Goal: Share content: Share content

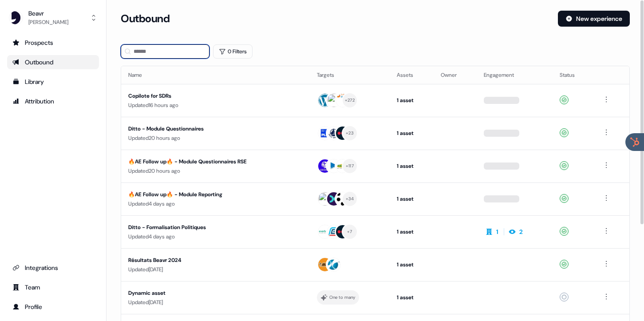
click at [160, 51] on input at bounding box center [165, 51] width 89 height 14
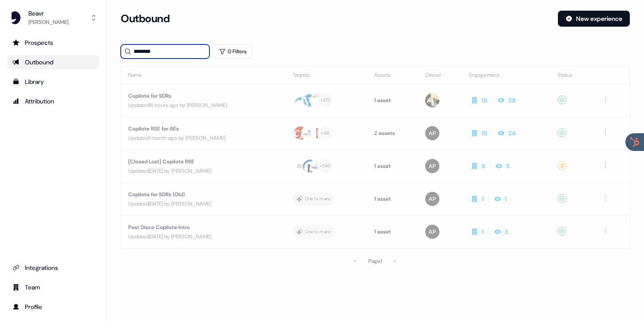
type input "********"
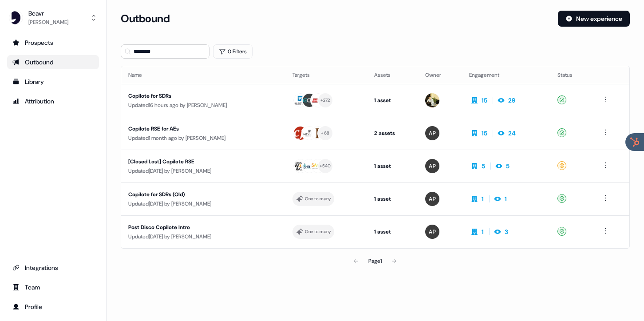
click at [192, 97] on div "Copilote for SDRs" at bounding box center [203, 95] width 150 height 9
click at [200, 98] on div "Copilote for SDRs" at bounding box center [203, 95] width 150 height 9
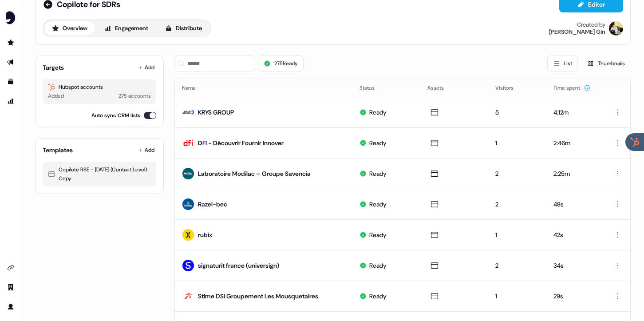
scroll to position [13, 0]
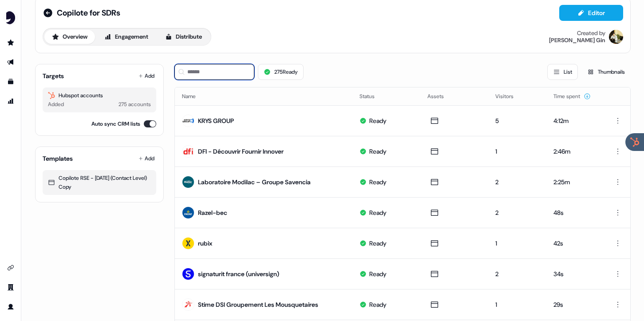
click at [215, 72] on input at bounding box center [214, 72] width 80 height 16
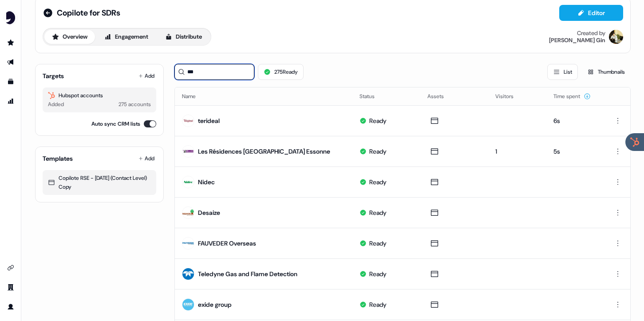
scroll to position [0, 0]
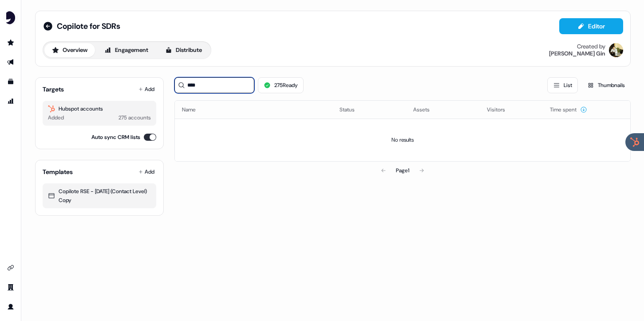
type input "****"
click at [270, 177] on div "Page 1" at bounding box center [402, 170] width 456 height 18
click at [220, 90] on input "****" at bounding box center [214, 85] width 80 height 16
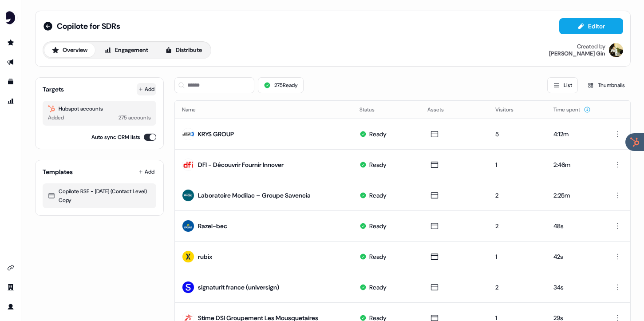
click at [148, 92] on button "Add" at bounding box center [147, 89] width 20 height 12
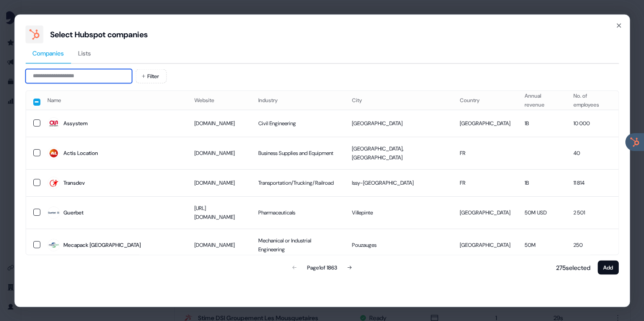
click at [106, 79] on input at bounding box center [78, 76] width 106 height 14
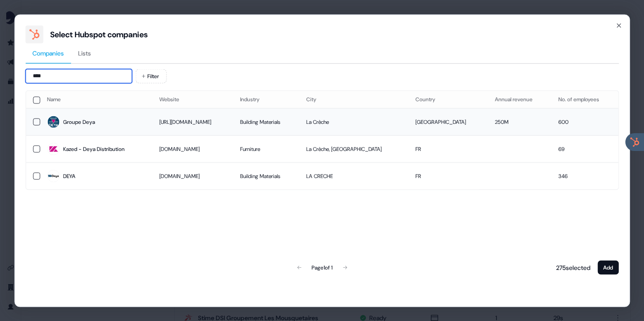
type input "****"
click at [36, 122] on button "button" at bounding box center [36, 121] width 7 height 7
click at [605, 265] on button "Add" at bounding box center [607, 267] width 21 height 14
click at [610, 267] on button "Add" at bounding box center [607, 267] width 21 height 14
click at [609, 264] on button "Add" at bounding box center [607, 267] width 21 height 14
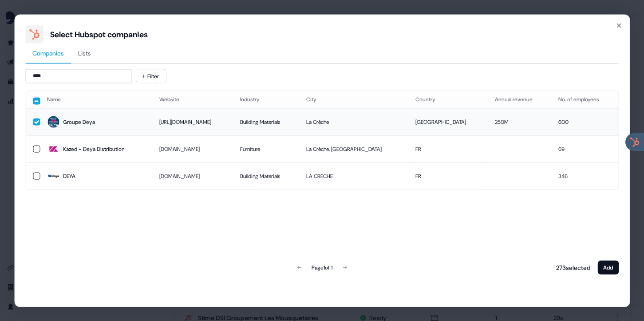
click at [617, 29] on div "Select Hubspot companies" at bounding box center [321, 34] width 593 height 18
click at [618, 24] on icon "button" at bounding box center [618, 25] width 7 height 7
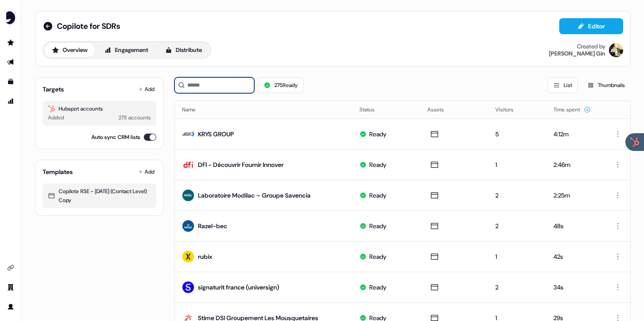
click at [220, 87] on input at bounding box center [214, 85] width 80 height 16
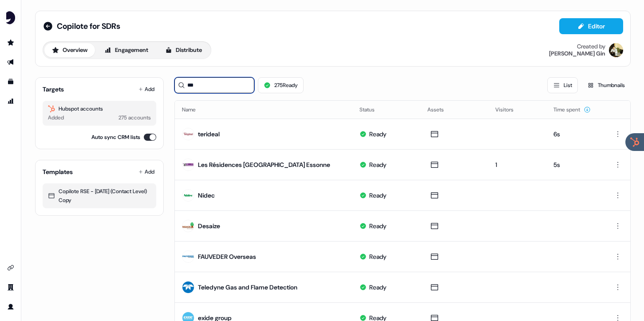
type input "****"
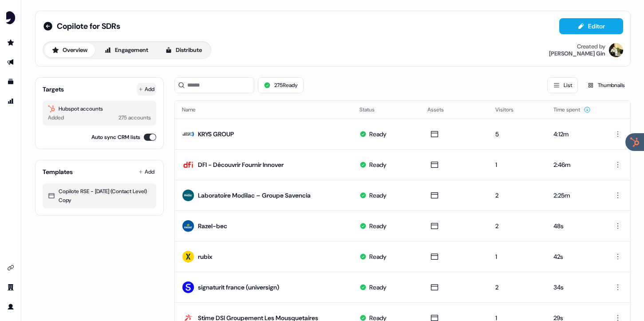
click at [144, 90] on button "Add" at bounding box center [147, 89] width 20 height 12
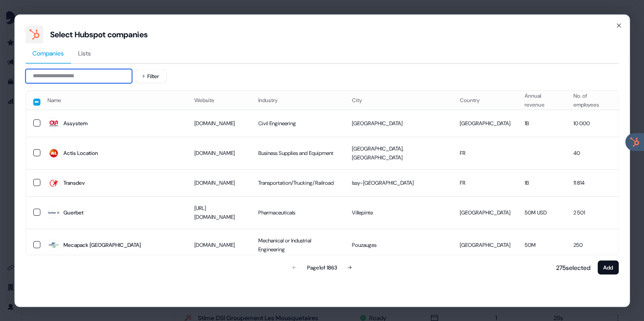
click at [88, 72] on input at bounding box center [78, 76] width 106 height 14
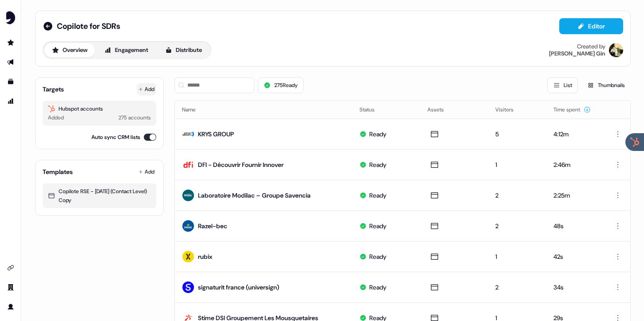
click at [146, 86] on button "Add" at bounding box center [147, 89] width 20 height 12
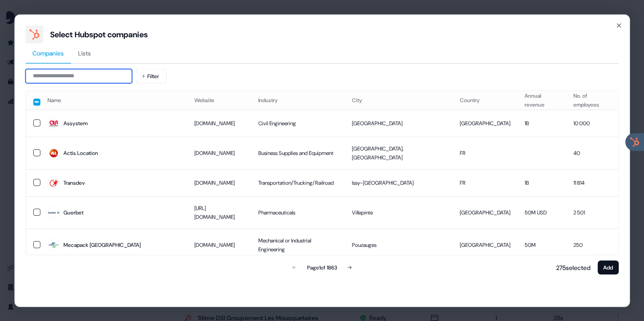
click at [89, 76] on input at bounding box center [78, 76] width 106 height 14
type input "****"
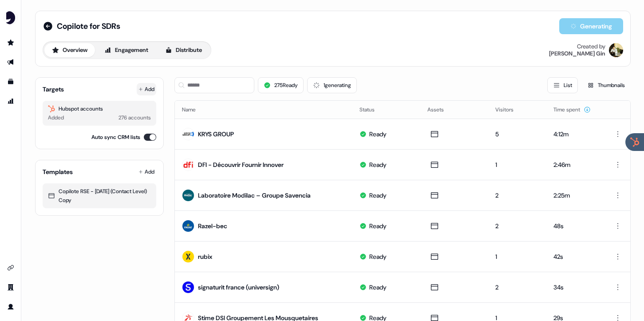
click at [141, 87] on button "Add" at bounding box center [147, 89] width 20 height 12
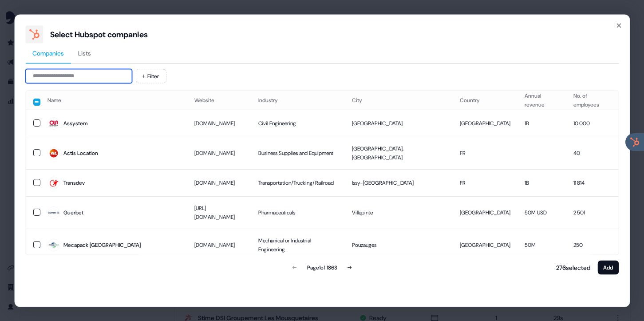
click at [100, 74] on input at bounding box center [78, 76] width 106 height 14
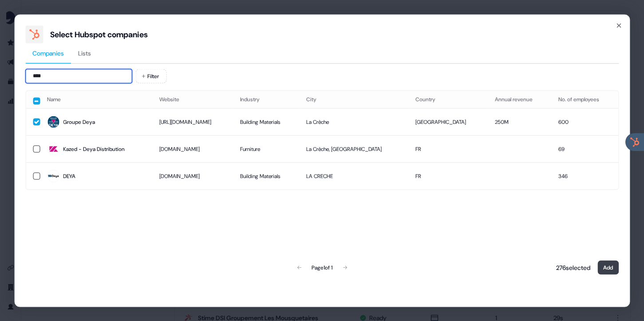
type input "****"
click at [601, 264] on button "Add" at bounding box center [607, 267] width 21 height 14
click at [617, 32] on div "Select Hubspot companies" at bounding box center [321, 34] width 593 height 18
click at [617, 27] on icon "button" at bounding box center [618, 25] width 7 height 7
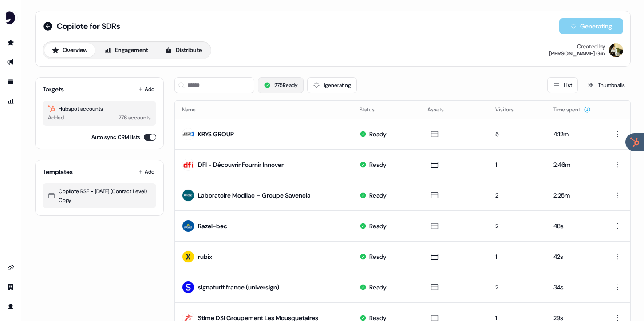
click at [278, 87] on button "275 Ready" at bounding box center [281, 85] width 46 height 16
click at [334, 82] on button "1 generating" at bounding box center [332, 85] width 50 height 16
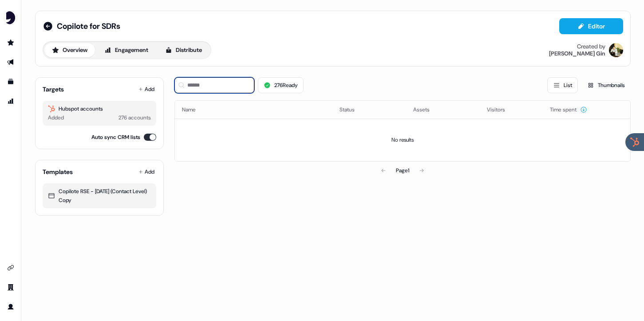
click at [220, 86] on input at bounding box center [214, 85] width 80 height 16
type input "****"
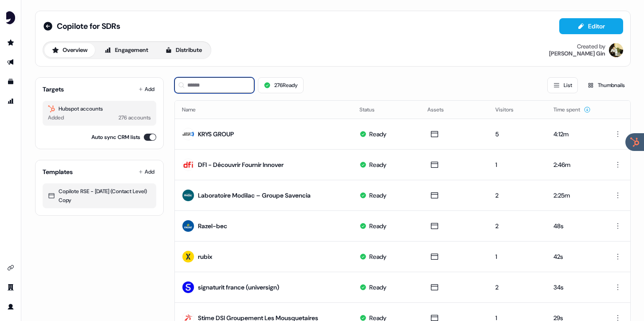
click at [232, 84] on input at bounding box center [214, 85] width 80 height 16
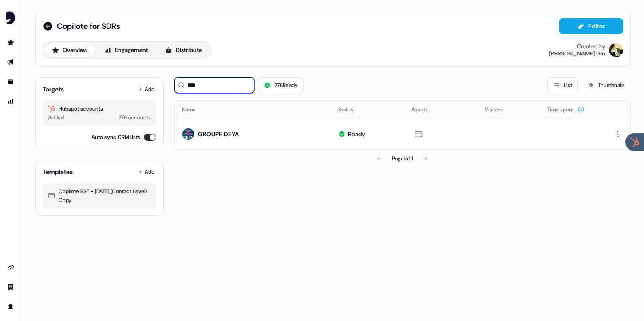
type input "****"
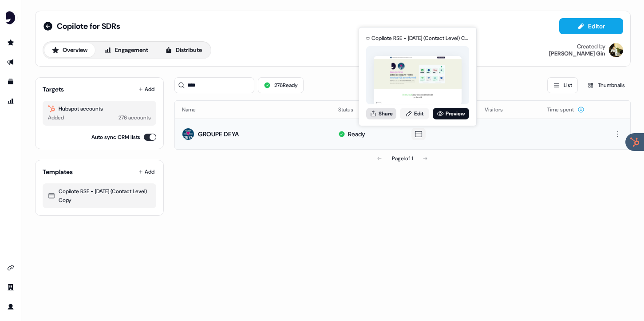
click at [388, 118] on button "Share" at bounding box center [381, 114] width 30 height 12
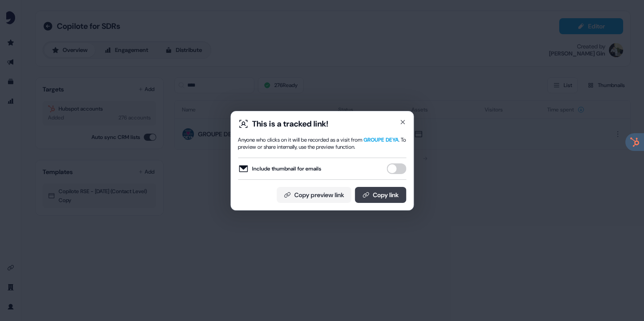
click at [363, 189] on button "Copy link" at bounding box center [379, 195] width 51 height 16
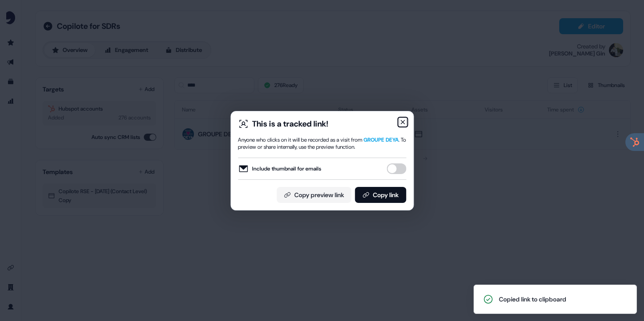
click at [399, 121] on icon "button" at bounding box center [402, 121] width 7 height 7
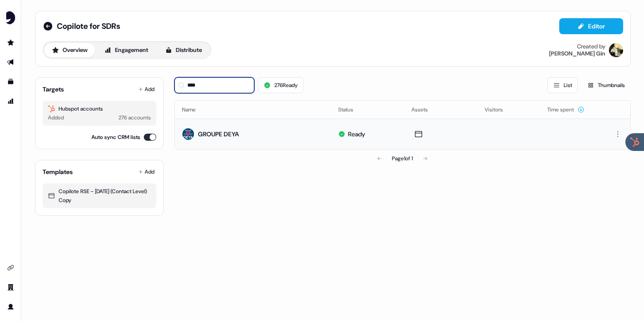
click at [195, 85] on input "****" at bounding box center [214, 85] width 80 height 16
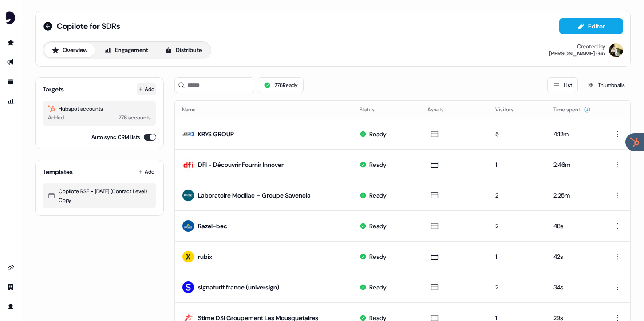
click at [148, 89] on button "Add" at bounding box center [147, 89] width 20 height 12
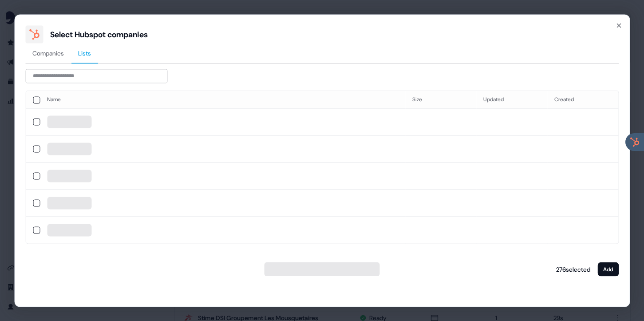
click at [79, 51] on button "Lists" at bounding box center [84, 53] width 27 height 20
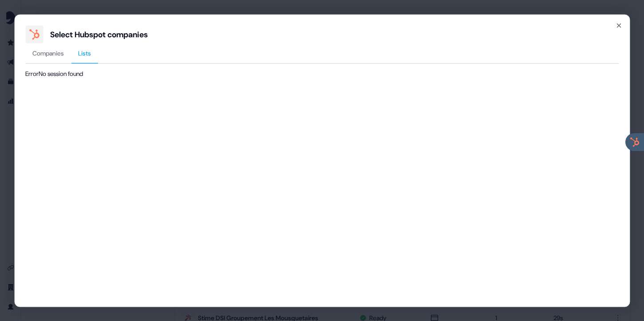
click at [59, 51] on span "Companies" at bounding box center [47, 52] width 31 height 9
click at [620, 26] on icon "button" at bounding box center [618, 25] width 7 height 7
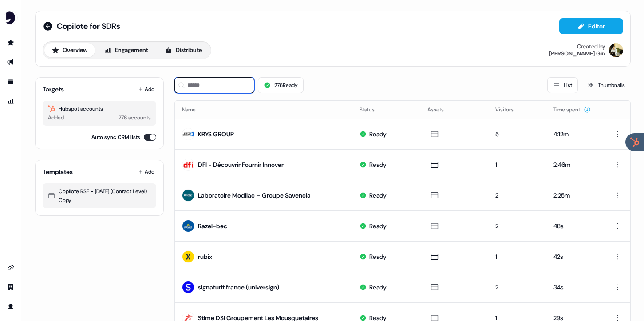
click at [205, 82] on input at bounding box center [214, 85] width 80 height 16
click at [143, 89] on button "Add" at bounding box center [147, 89] width 20 height 12
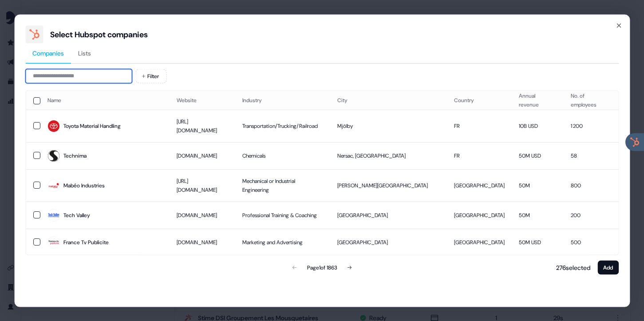
click at [83, 78] on input at bounding box center [78, 76] width 106 height 14
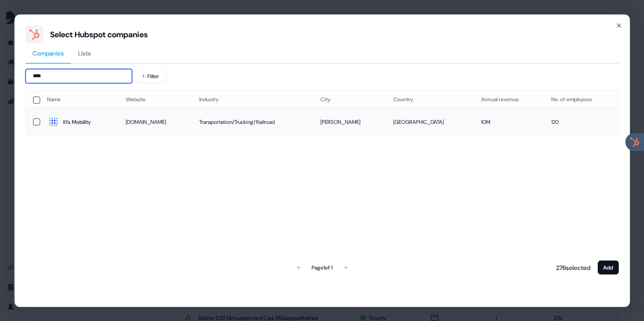
type input "***"
click at [35, 122] on button "button" at bounding box center [36, 121] width 7 height 7
click at [607, 271] on button "Add" at bounding box center [607, 267] width 21 height 14
click at [610, 267] on button "Add" at bounding box center [607, 267] width 21 height 14
click at [608, 271] on button "Add" at bounding box center [607, 267] width 21 height 14
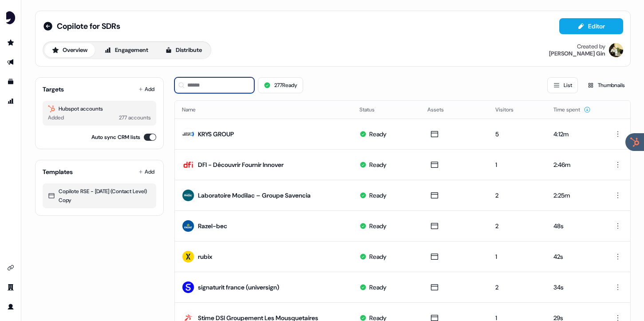
click at [223, 88] on input at bounding box center [214, 85] width 80 height 16
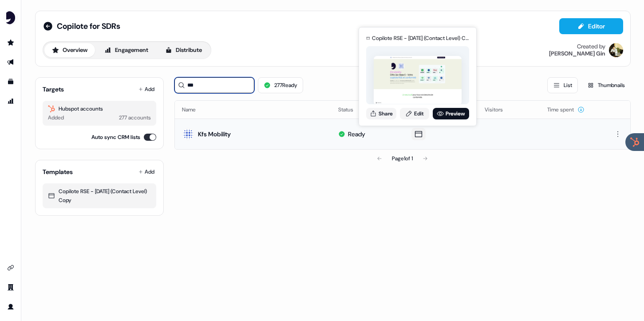
type input "***"
click at [388, 119] on div "Copilote RSE - April 2025 (Contact Level) Copy for Kfs Mobility Share Edit Prev…" at bounding box center [417, 76] width 106 height 93
click at [388, 117] on button "Share" at bounding box center [381, 114] width 30 height 12
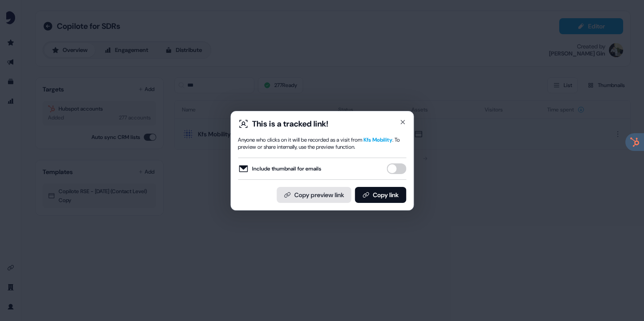
click at [311, 196] on button "Copy preview link" at bounding box center [313, 195] width 75 height 16
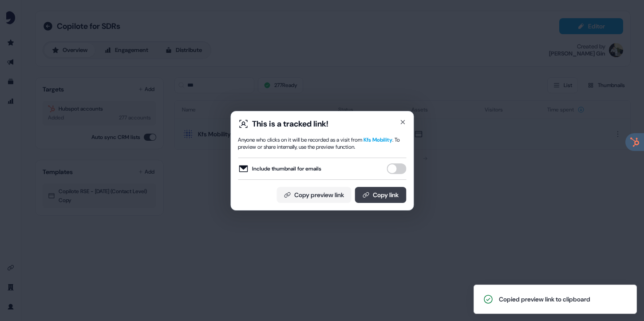
click at [363, 194] on icon at bounding box center [365, 194] width 7 height 7
click at [374, 192] on button "Copy link" at bounding box center [379, 195] width 51 height 16
